Goal: Task Accomplishment & Management: Use online tool/utility

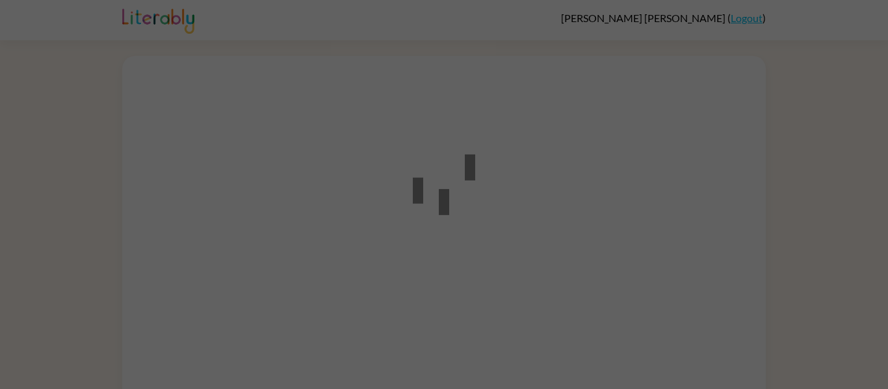
click at [825, 200] on div at bounding box center [444, 194] width 888 height 389
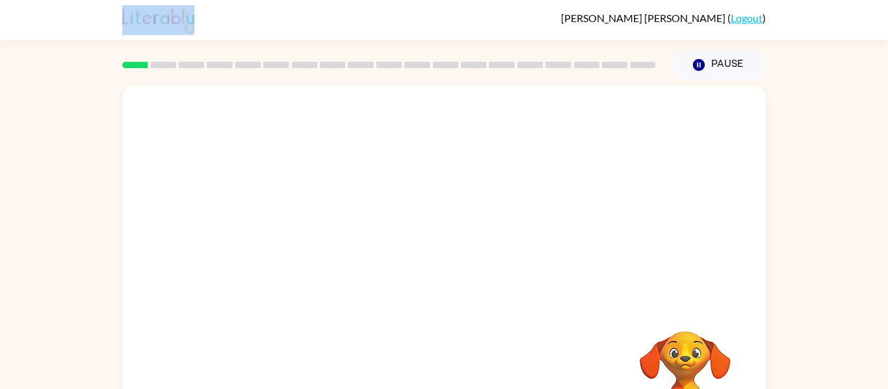
click at [825, 200] on div "Your browser must support playing .mp4 files to use Literably. Please try using…" at bounding box center [444, 268] width 888 height 377
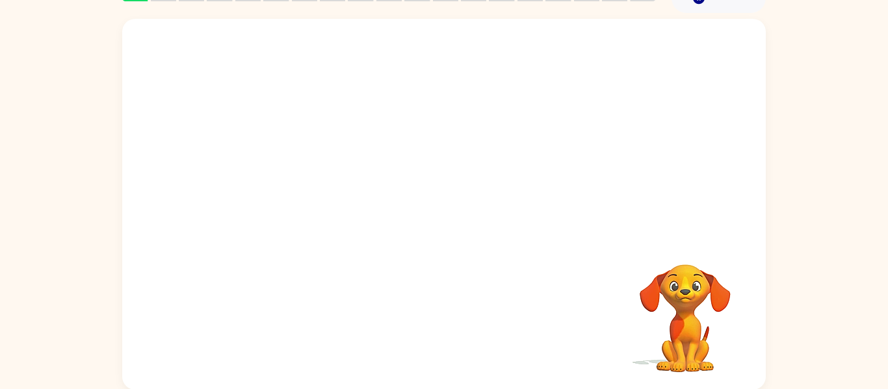
scroll to position [68, 0]
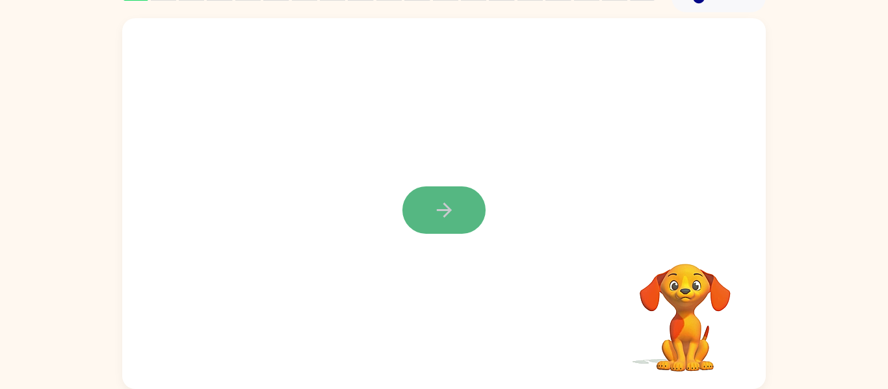
click at [430, 203] on button "button" at bounding box center [443, 210] width 83 height 47
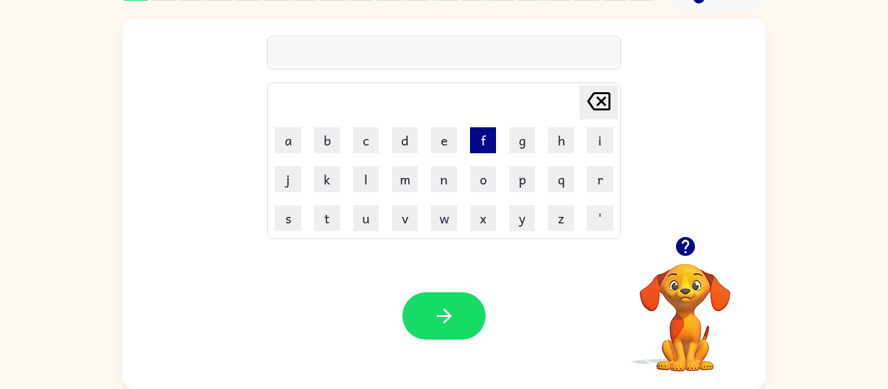
click at [473, 138] on button "f" at bounding box center [483, 140] width 26 height 26
click at [438, 142] on button "e" at bounding box center [444, 140] width 26 height 26
click at [404, 146] on button "d" at bounding box center [405, 140] width 26 height 26
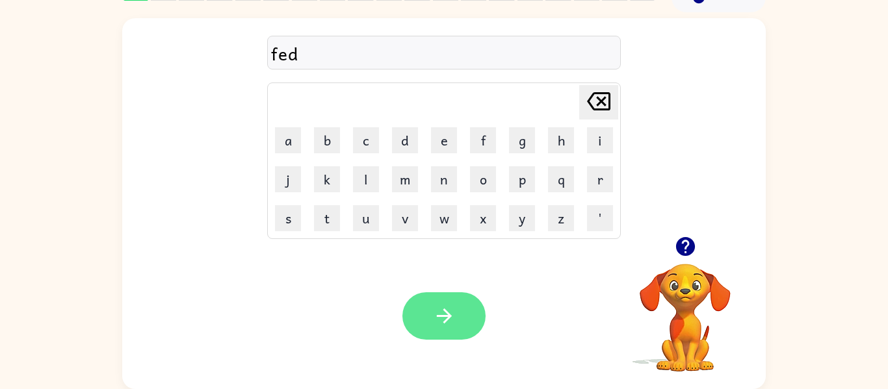
click at [437, 311] on icon "button" at bounding box center [444, 316] width 23 height 23
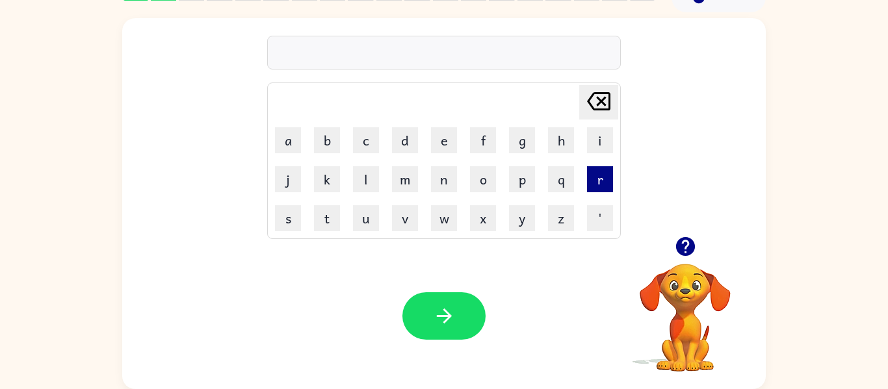
click at [592, 189] on button "r" at bounding box center [600, 179] width 26 height 26
click at [603, 149] on button "i" at bounding box center [600, 140] width 26 height 26
click at [519, 178] on button "p" at bounding box center [522, 179] width 26 height 26
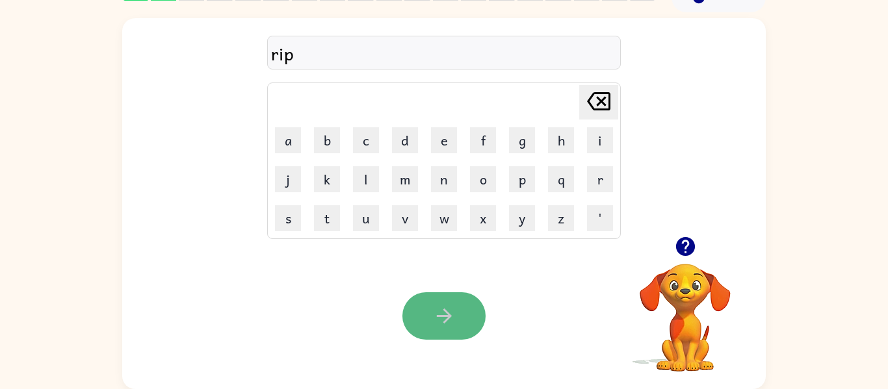
click at [431, 318] on button "button" at bounding box center [443, 315] width 83 height 47
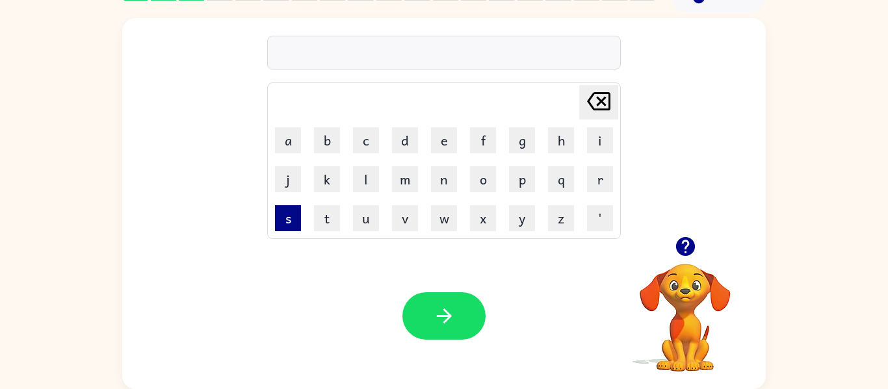
click at [283, 210] on button "s" at bounding box center [288, 218] width 26 height 26
click at [435, 220] on button "w" at bounding box center [444, 218] width 26 height 26
click at [600, 146] on button "i" at bounding box center [600, 140] width 26 height 26
click at [409, 177] on button "m" at bounding box center [405, 179] width 26 height 26
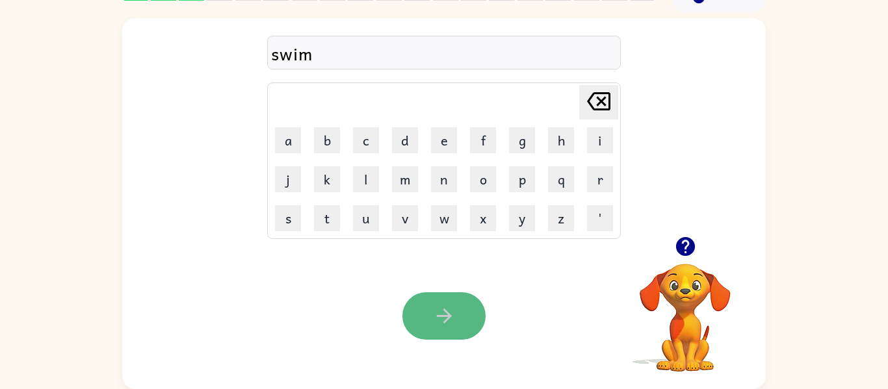
click at [422, 306] on button "button" at bounding box center [443, 315] width 83 height 47
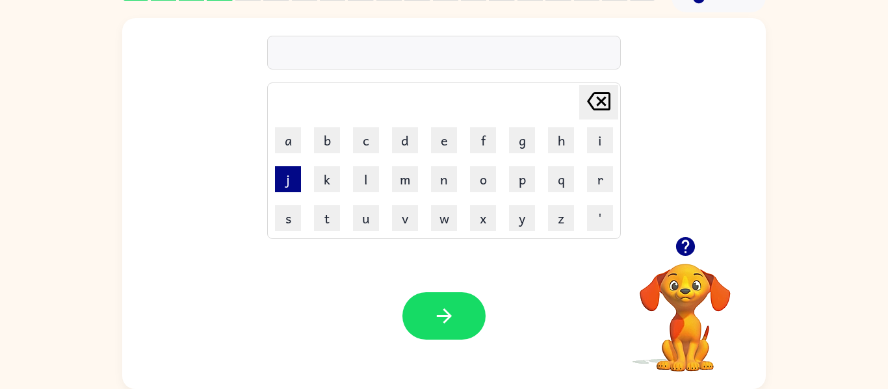
click at [292, 180] on button "j" at bounding box center [288, 179] width 26 height 26
click at [294, 144] on button "a" at bounding box center [288, 140] width 26 height 26
click at [566, 216] on button "z" at bounding box center [561, 218] width 26 height 26
click at [560, 222] on button "z" at bounding box center [561, 218] width 26 height 26
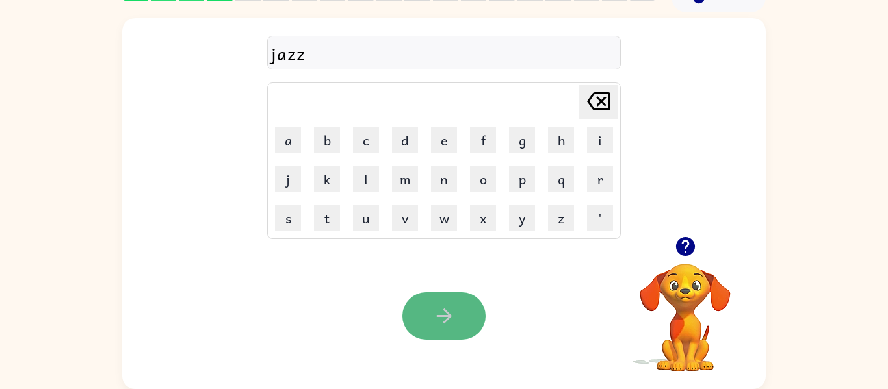
click at [433, 323] on icon "button" at bounding box center [444, 316] width 23 height 23
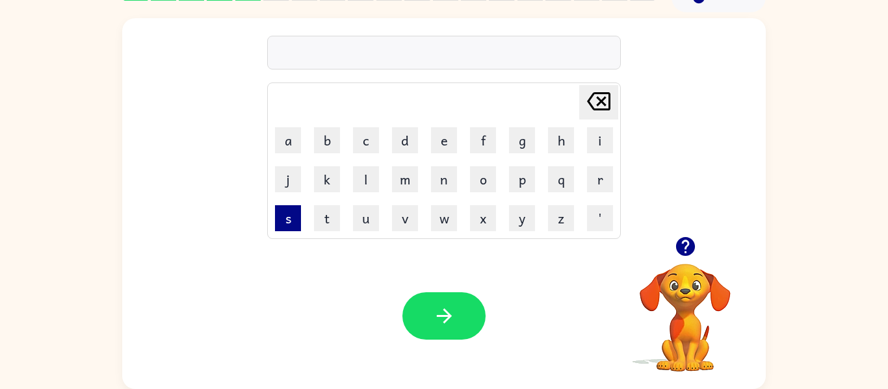
click at [291, 227] on button "s" at bounding box center [288, 218] width 26 height 26
click at [519, 182] on button "p" at bounding box center [522, 179] width 26 height 26
click at [484, 173] on button "o" at bounding box center [483, 179] width 26 height 26
click at [333, 211] on button "t" at bounding box center [327, 218] width 26 height 26
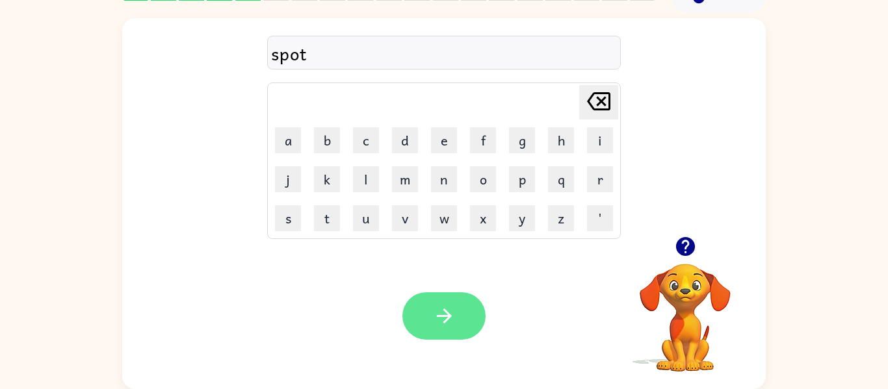
click at [464, 324] on button "button" at bounding box center [443, 315] width 83 height 47
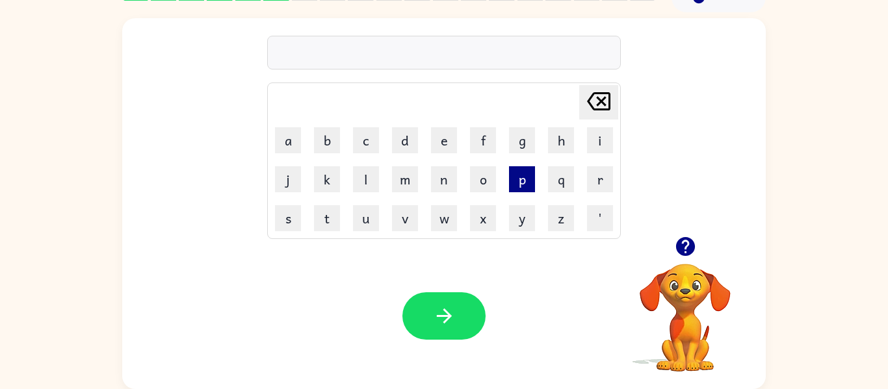
click at [525, 175] on button "p" at bounding box center [522, 179] width 26 height 26
click at [281, 130] on button "a" at bounding box center [288, 140] width 26 height 26
click at [410, 136] on button "d" at bounding box center [405, 140] width 26 height 26
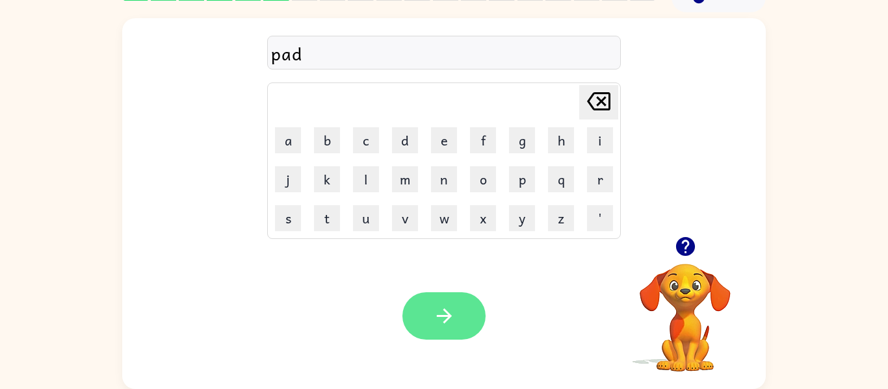
click at [417, 312] on button "button" at bounding box center [443, 315] width 83 height 47
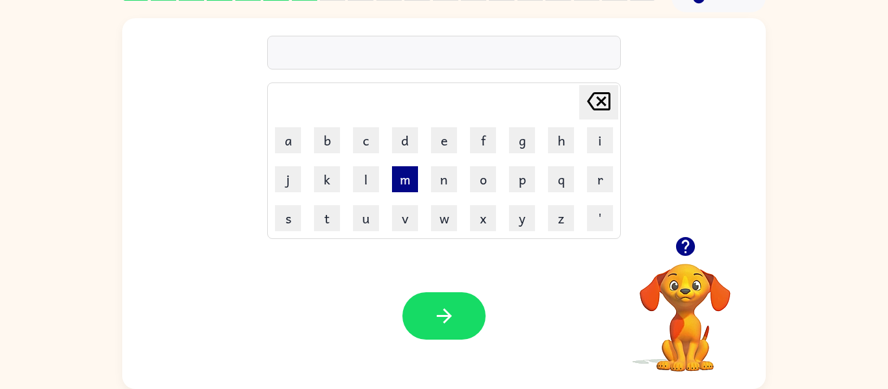
click at [404, 181] on button "m" at bounding box center [405, 179] width 26 height 26
click at [280, 135] on button "a" at bounding box center [288, 140] width 26 height 26
click at [328, 222] on button "t" at bounding box center [327, 218] width 26 height 26
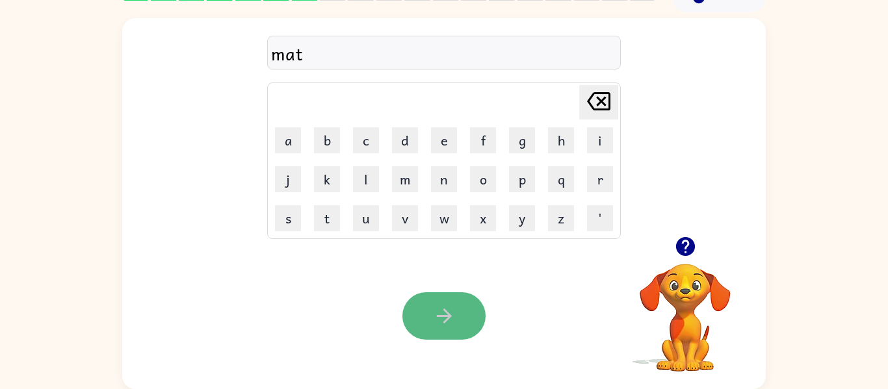
click at [448, 314] on icon "button" at bounding box center [443, 316] width 15 height 15
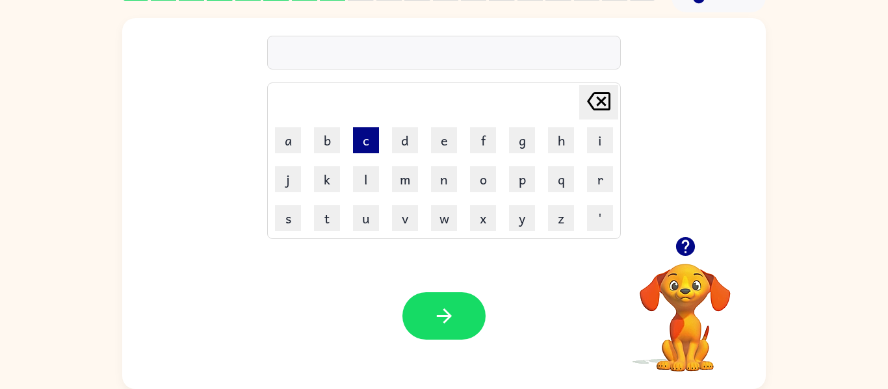
click at [363, 142] on button "c" at bounding box center [366, 140] width 26 height 26
click at [364, 183] on button "l" at bounding box center [366, 179] width 26 height 26
click at [484, 187] on button "o" at bounding box center [483, 179] width 26 height 26
click at [369, 138] on button "c" at bounding box center [366, 140] width 26 height 26
click at [330, 174] on button "k" at bounding box center [327, 179] width 26 height 26
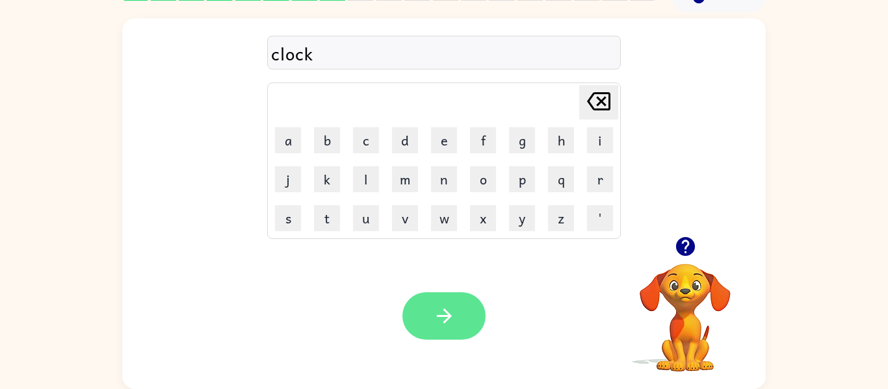
click at [413, 327] on button "button" at bounding box center [443, 315] width 83 height 47
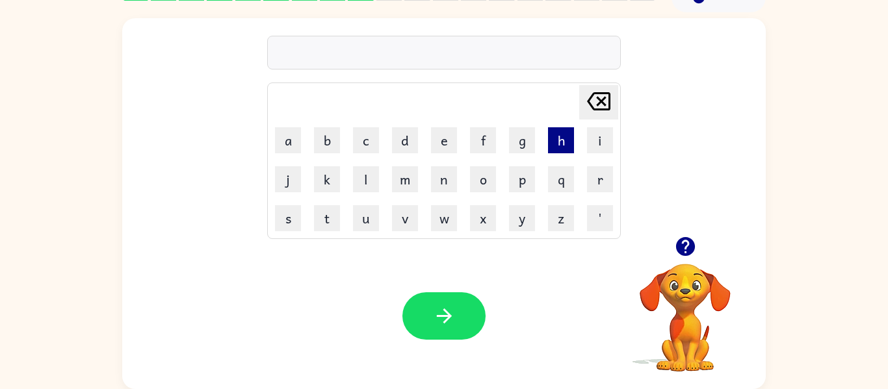
click at [559, 143] on button "h" at bounding box center [561, 140] width 26 height 26
click at [477, 170] on button "o" at bounding box center [483, 179] width 26 height 26
click at [513, 148] on button "g" at bounding box center [522, 140] width 26 height 26
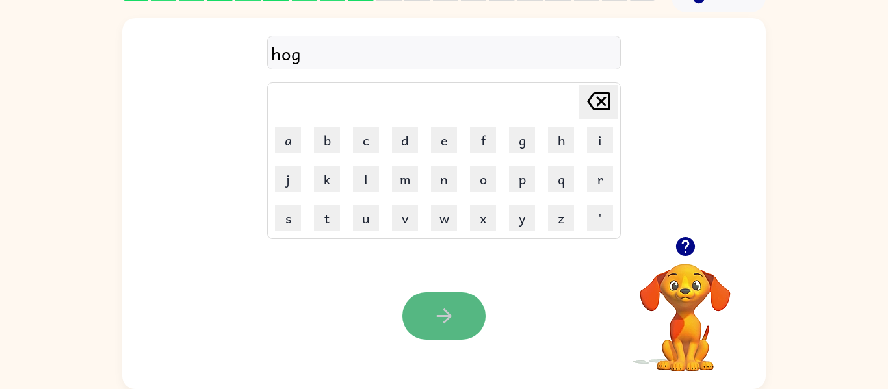
click at [407, 324] on button "button" at bounding box center [443, 315] width 83 height 47
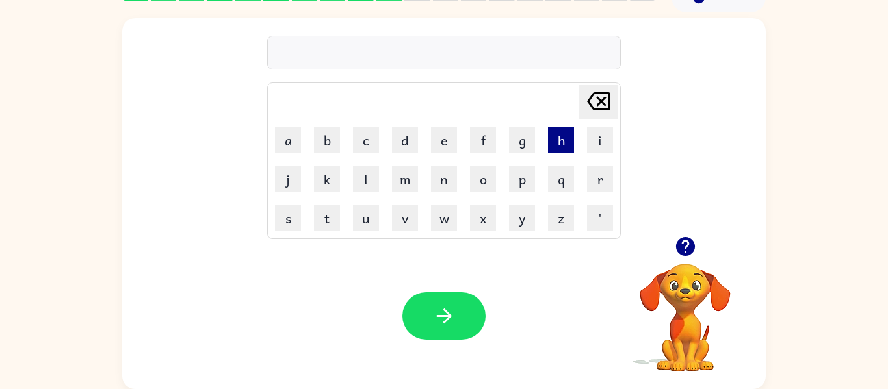
click at [549, 140] on button "h" at bounding box center [561, 140] width 26 height 26
click at [450, 136] on button "e" at bounding box center [444, 140] width 26 height 26
click at [439, 181] on button "n" at bounding box center [444, 179] width 26 height 26
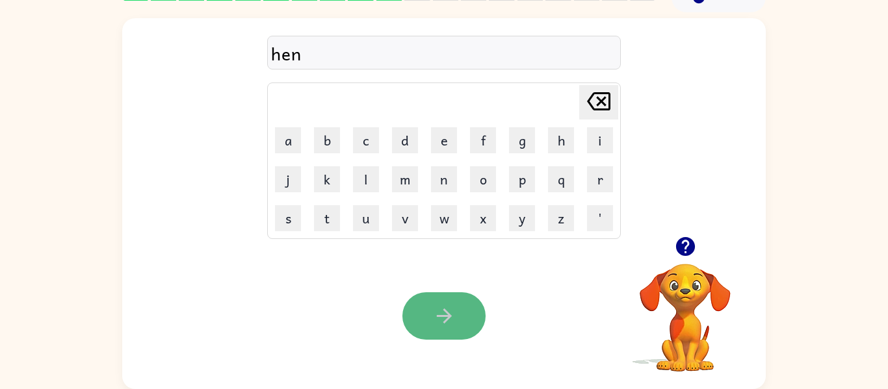
click at [434, 312] on icon "button" at bounding box center [444, 316] width 23 height 23
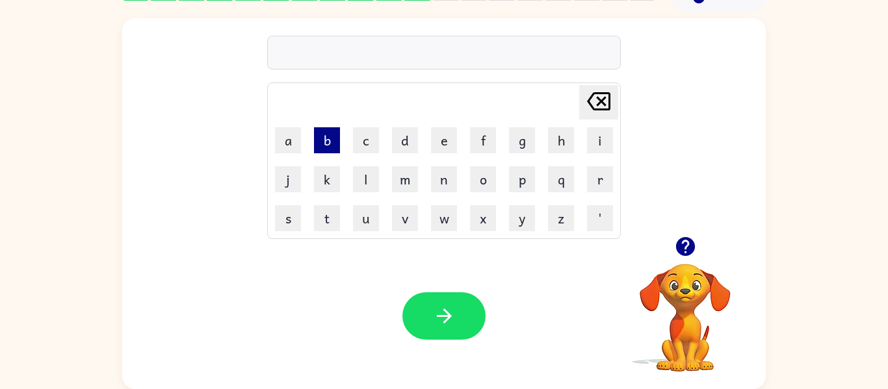
click at [330, 133] on button "b" at bounding box center [327, 140] width 26 height 26
click at [445, 133] on button "e" at bounding box center [444, 140] width 26 height 26
click at [528, 143] on button "g" at bounding box center [522, 140] width 26 height 26
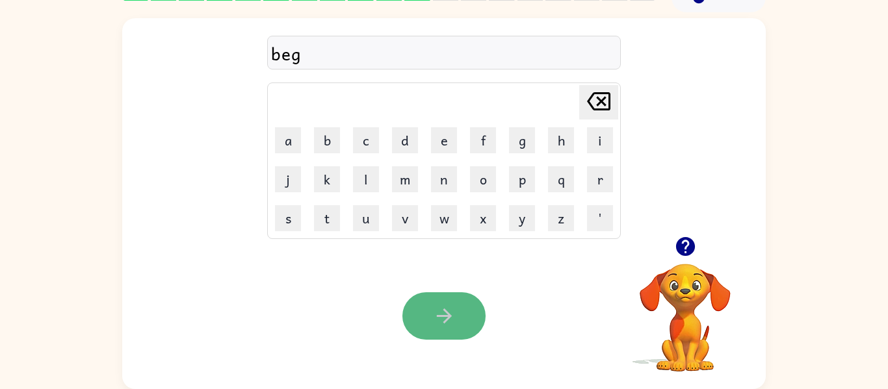
click at [456, 319] on button "button" at bounding box center [443, 315] width 83 height 47
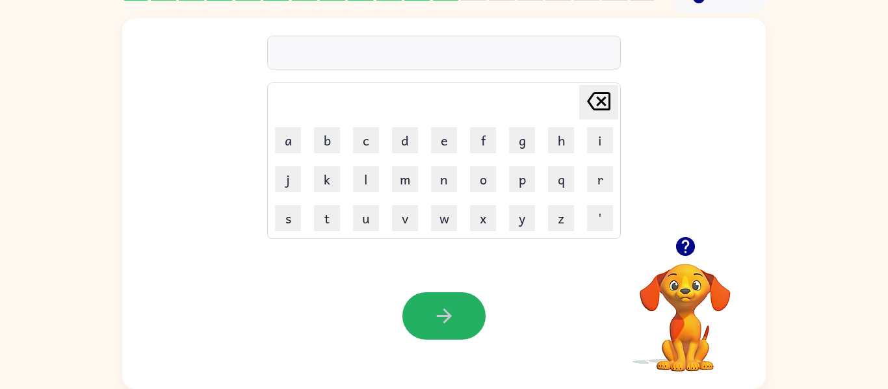
click at [456, 319] on button "button" at bounding box center [443, 315] width 83 height 47
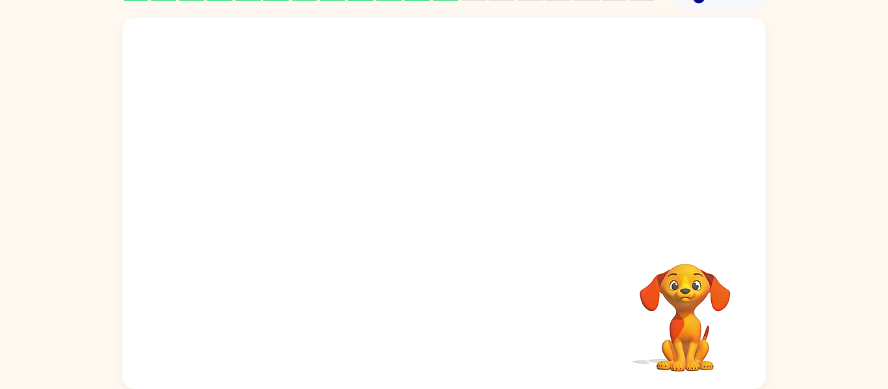
click at [631, 227] on div "Your browser must support playing .mp4 files to use Literably. Please try using…" at bounding box center [443, 203] width 643 height 371
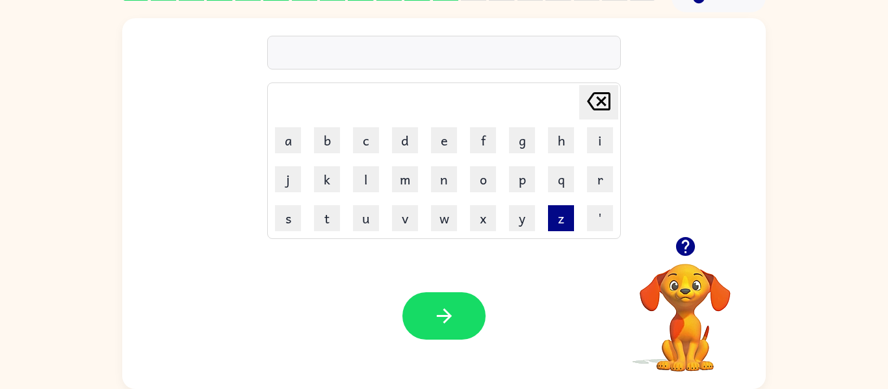
click at [560, 213] on button "z" at bounding box center [561, 218] width 26 height 26
click at [609, 148] on button "i" at bounding box center [600, 140] width 26 height 26
click at [518, 184] on button "p" at bounding box center [522, 179] width 26 height 26
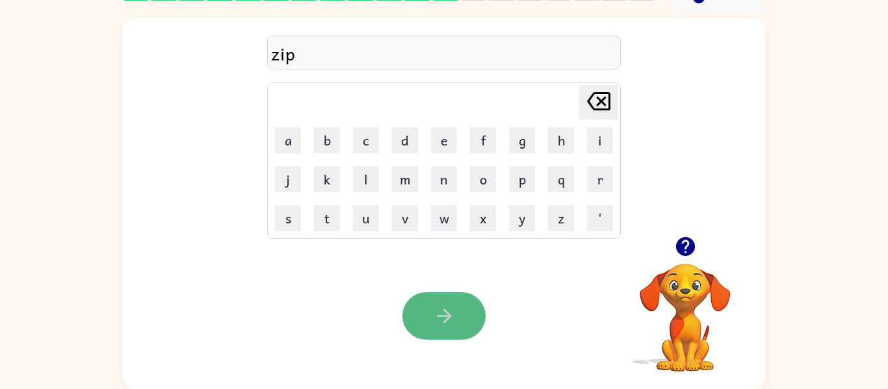
click at [437, 302] on button "button" at bounding box center [443, 315] width 83 height 47
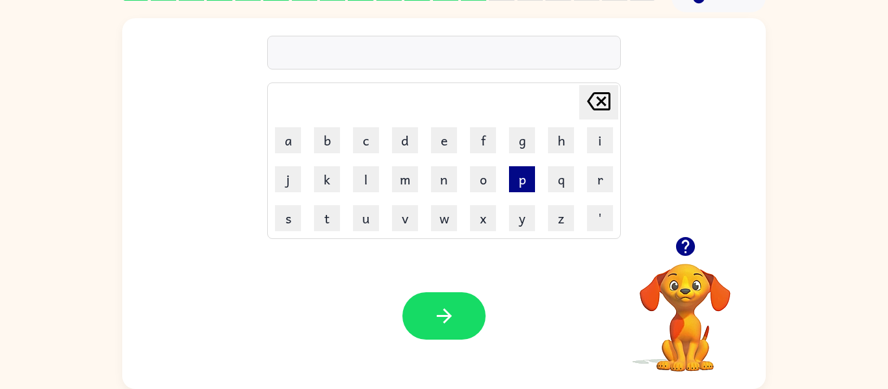
click at [521, 180] on button "p" at bounding box center [522, 179] width 26 height 26
click at [291, 148] on button "a" at bounding box center [288, 140] width 26 height 26
click at [356, 176] on button "l" at bounding box center [366, 179] width 26 height 26
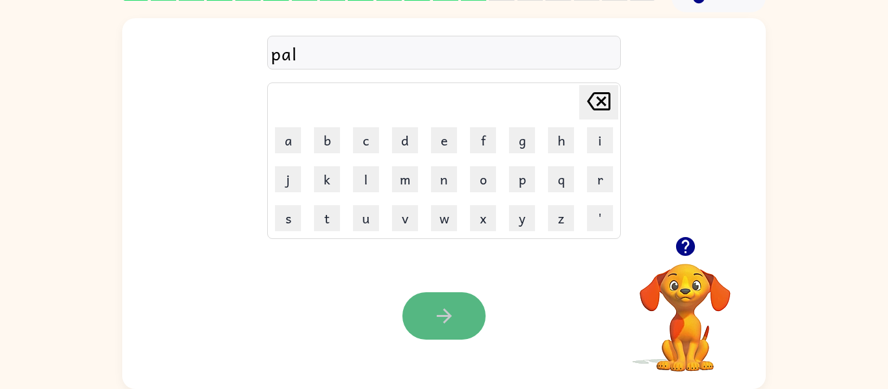
click at [462, 322] on button "button" at bounding box center [443, 315] width 83 height 47
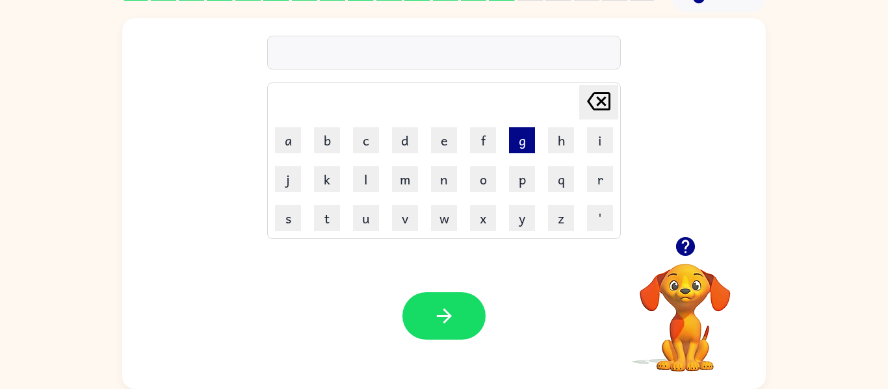
click at [522, 145] on button "g" at bounding box center [522, 140] width 26 height 26
click at [484, 175] on button "o" at bounding box center [483, 179] width 26 height 26
click at [325, 210] on button "t" at bounding box center [327, 218] width 26 height 26
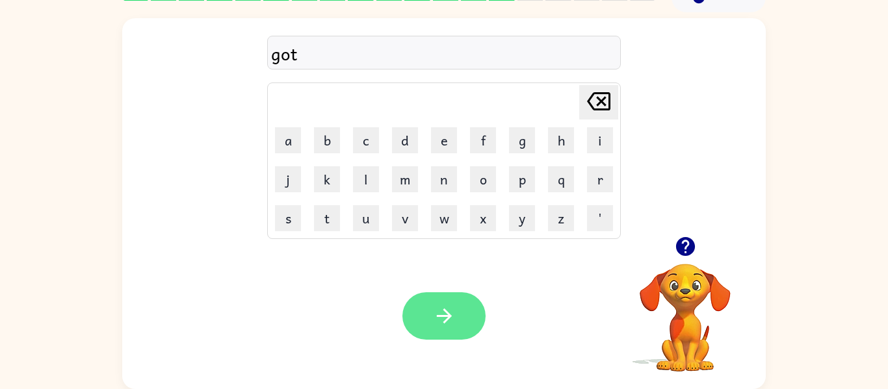
click at [434, 307] on icon "button" at bounding box center [444, 316] width 23 height 23
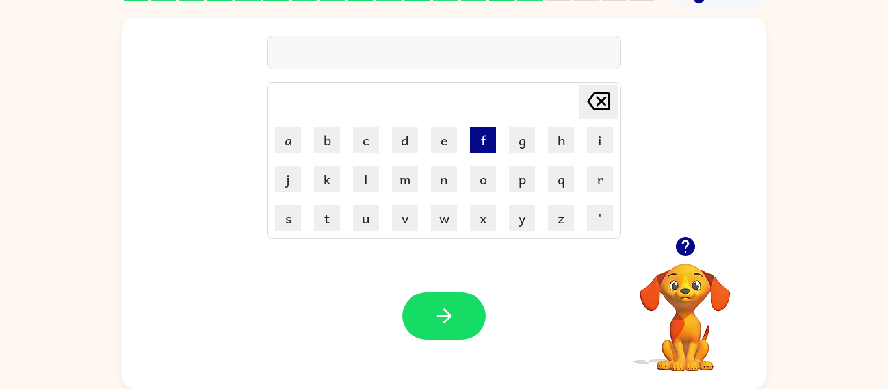
click at [483, 133] on button "f" at bounding box center [483, 140] width 26 height 26
click at [281, 134] on button "a" at bounding box center [288, 140] width 26 height 26
click at [286, 218] on button "s" at bounding box center [288, 218] width 26 height 26
click at [328, 225] on button "t" at bounding box center [327, 218] width 26 height 26
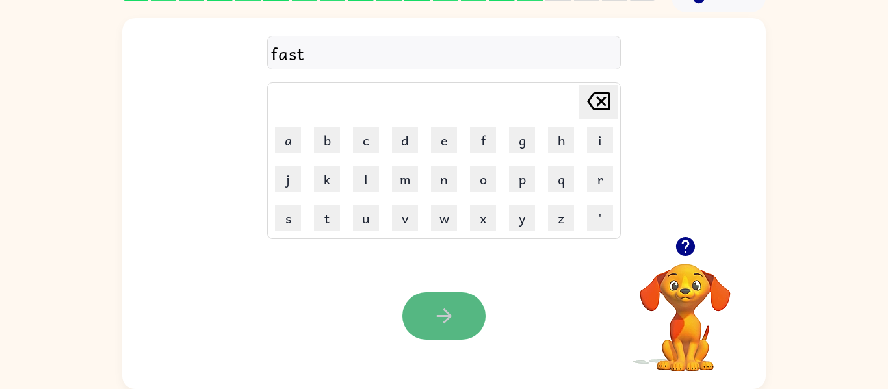
click at [435, 310] on icon "button" at bounding box center [444, 316] width 23 height 23
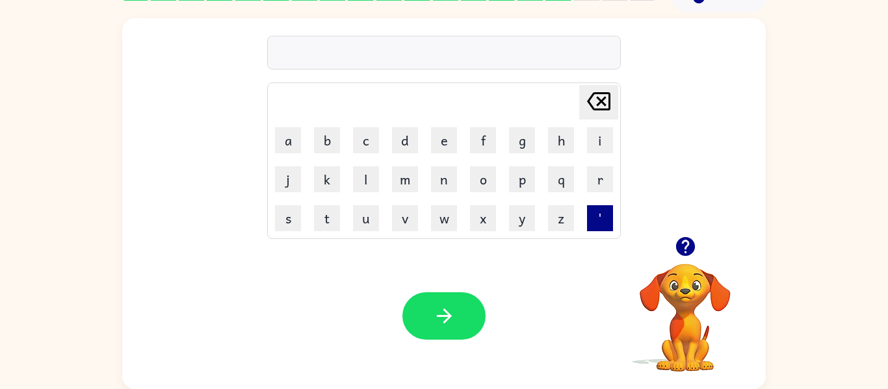
click at [593, 220] on button "'" at bounding box center [600, 218] width 26 height 26
click at [604, 104] on icon at bounding box center [598, 101] width 23 height 18
click at [291, 211] on button "s" at bounding box center [288, 218] width 26 height 26
click at [599, 142] on button "i" at bounding box center [600, 140] width 26 height 26
click at [484, 220] on button "x" at bounding box center [483, 218] width 26 height 26
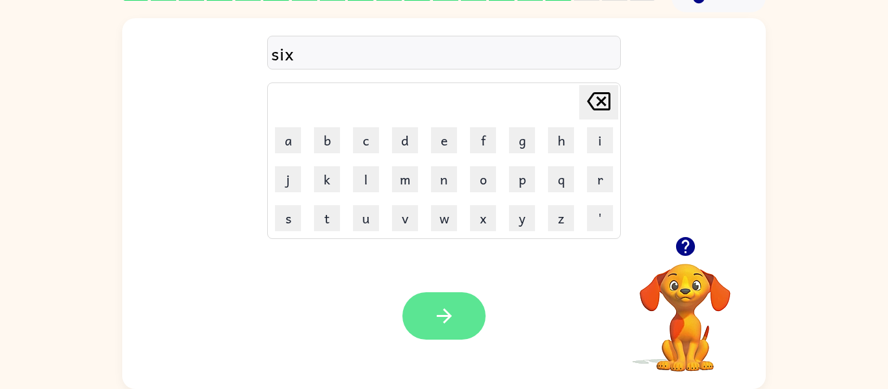
click at [421, 300] on button "button" at bounding box center [443, 315] width 83 height 47
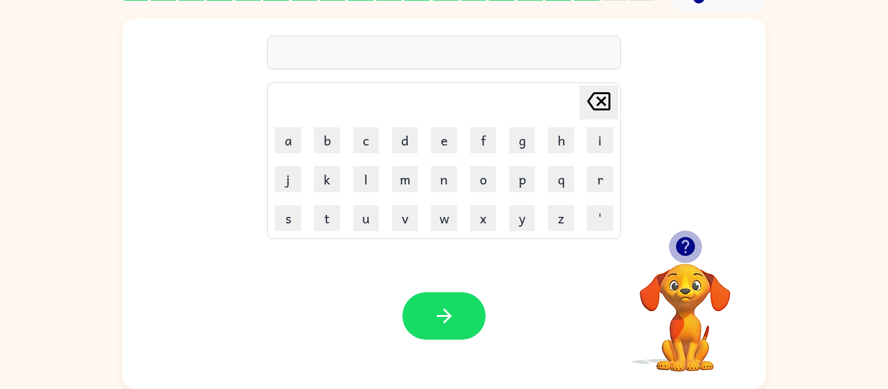
click at [682, 247] on icon "button" at bounding box center [684, 246] width 19 height 19
click at [318, 229] on button "t" at bounding box center [327, 218] width 26 height 26
click at [494, 176] on button "o" at bounding box center [483, 179] width 26 height 26
click at [515, 175] on button "p" at bounding box center [522, 179] width 26 height 26
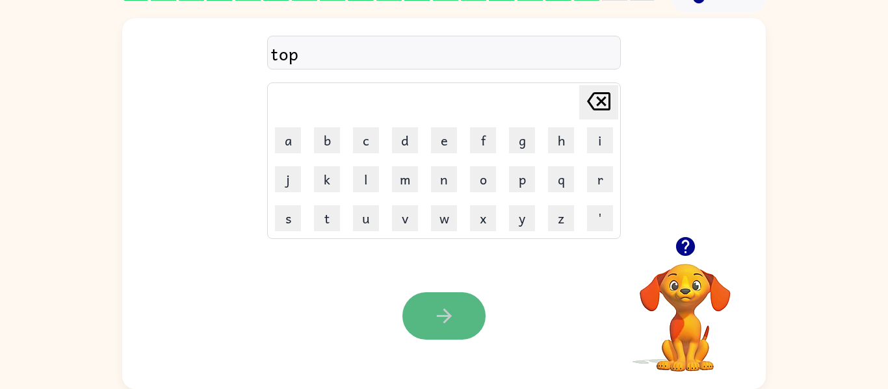
click at [450, 298] on button "button" at bounding box center [443, 315] width 83 height 47
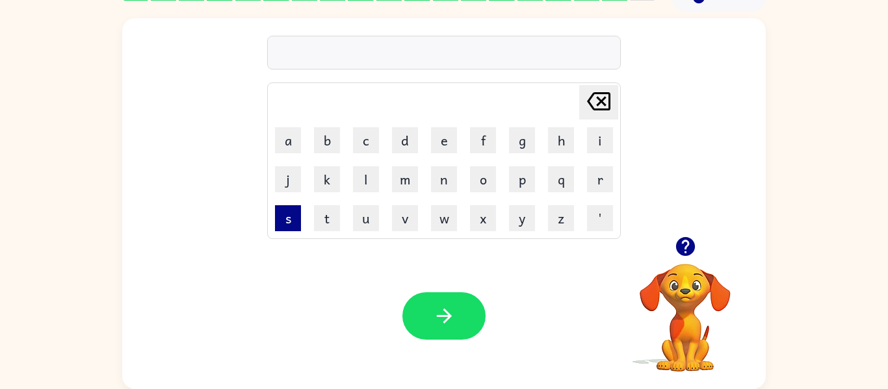
click at [275, 209] on button "s" at bounding box center [288, 218] width 26 height 26
click at [608, 134] on button "i" at bounding box center [600, 140] width 26 height 26
click at [330, 210] on button "t" at bounding box center [327, 218] width 26 height 26
click at [283, 218] on button "s" at bounding box center [288, 218] width 26 height 26
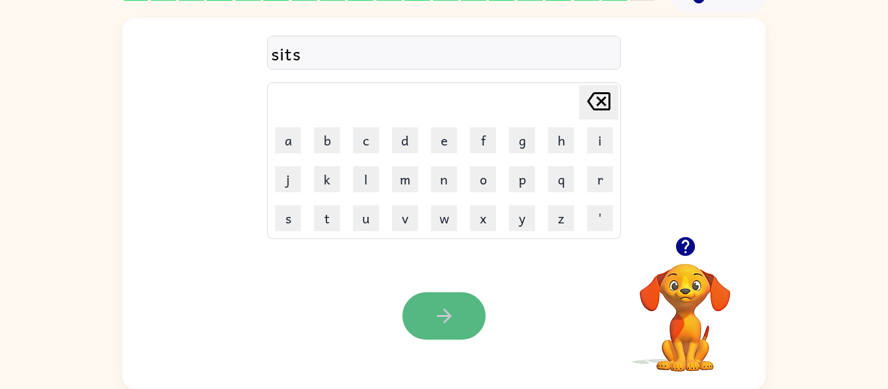
click at [443, 324] on icon "button" at bounding box center [444, 316] width 23 height 23
